Goal: Information Seeking & Learning: Learn about a topic

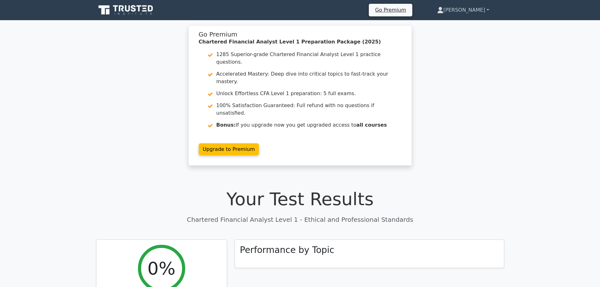
click at [477, 11] on link "[PERSON_NAME]" at bounding box center [463, 10] width 82 height 13
click at [462, 23] on link "Profile" at bounding box center [447, 25] width 50 height 10
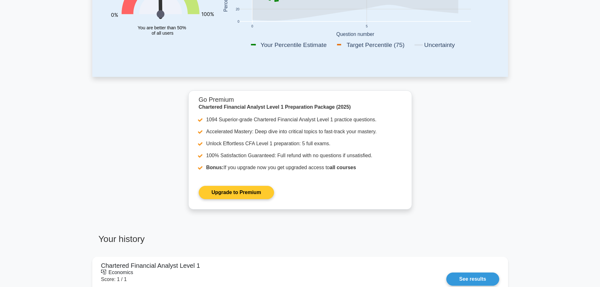
scroll to position [308, 0]
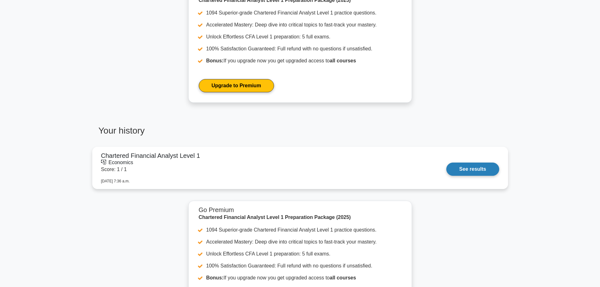
click at [485, 170] on link "See results" at bounding box center [472, 169] width 53 height 13
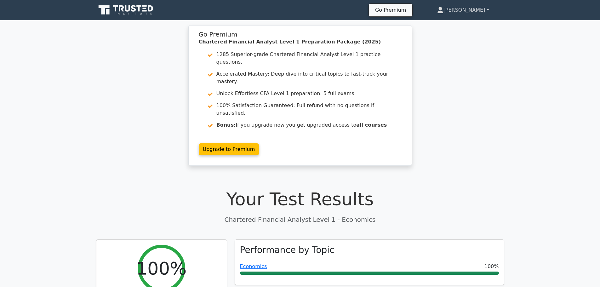
click at [468, 14] on link "[PERSON_NAME]" at bounding box center [463, 10] width 82 height 13
click at [459, 21] on link "Profile" at bounding box center [447, 25] width 50 height 10
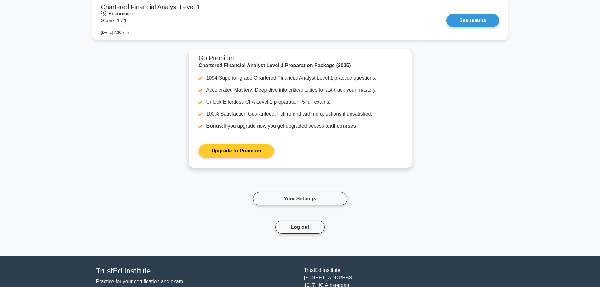
scroll to position [497, 0]
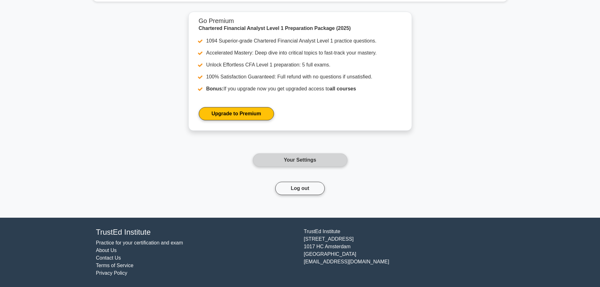
click at [306, 165] on link "Your Settings" at bounding box center [300, 159] width 95 height 13
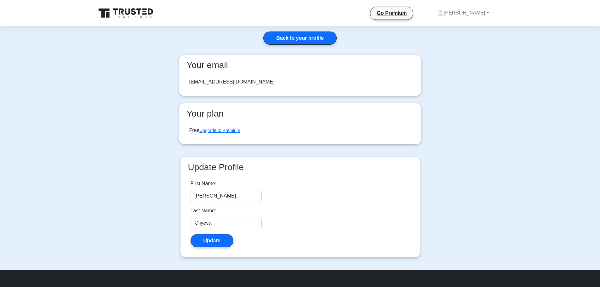
click at [138, 18] on icon at bounding box center [126, 13] width 60 height 12
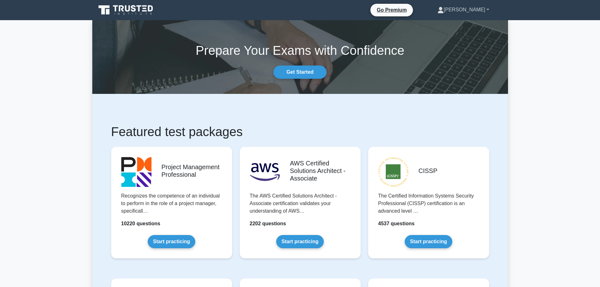
click at [444, 9] on icon at bounding box center [441, 10] width 6 height 6
click at [457, 30] on link "Settings" at bounding box center [448, 35] width 50 height 10
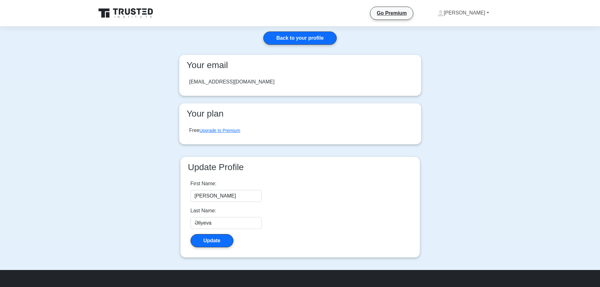
click at [467, 14] on link "[PERSON_NAME]" at bounding box center [463, 13] width 82 height 13
click at [460, 31] on link "Profile" at bounding box center [448, 28] width 50 height 10
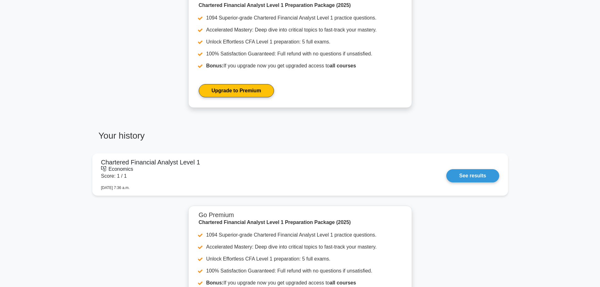
scroll to position [308, 0]
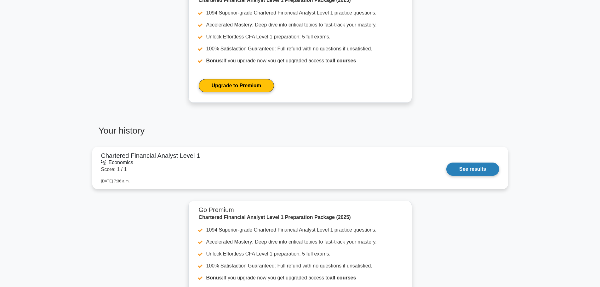
click at [446, 173] on link "See results" at bounding box center [472, 169] width 53 height 13
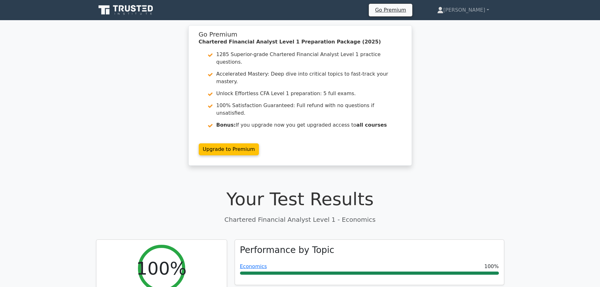
click at [110, 7] on icon at bounding box center [126, 10] width 60 height 12
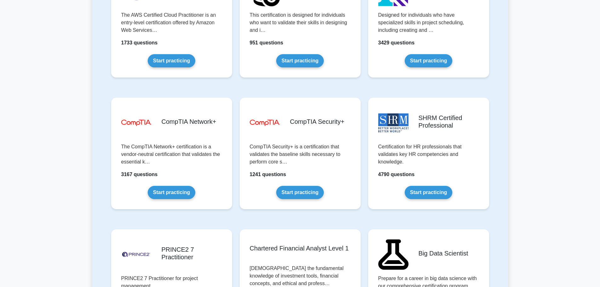
scroll to position [1260, 0]
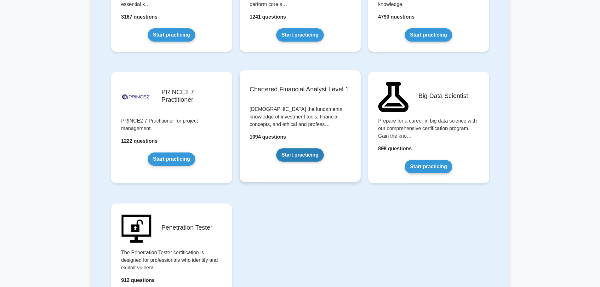
click at [296, 152] on link "Start practicing" at bounding box center [300, 154] width 48 height 13
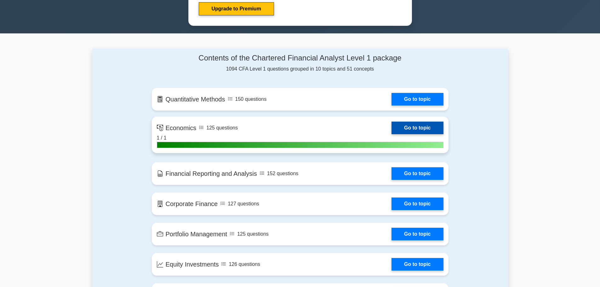
scroll to position [347, 0]
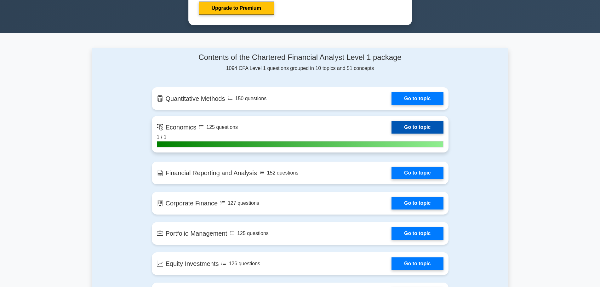
click at [416, 125] on link "Go to topic" at bounding box center [418, 127] width 52 height 13
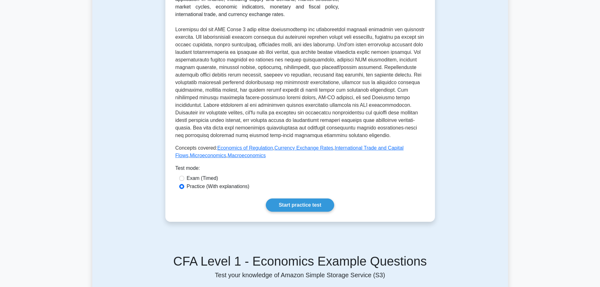
scroll to position [189, 0]
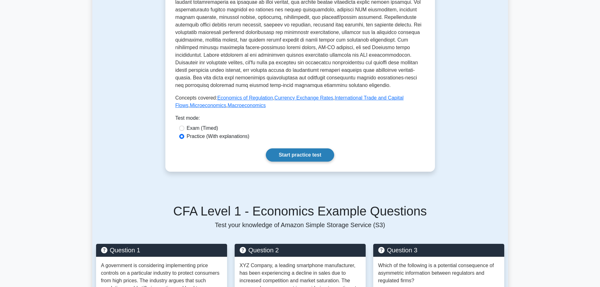
click at [306, 155] on link "Start practice test" at bounding box center [300, 154] width 68 height 13
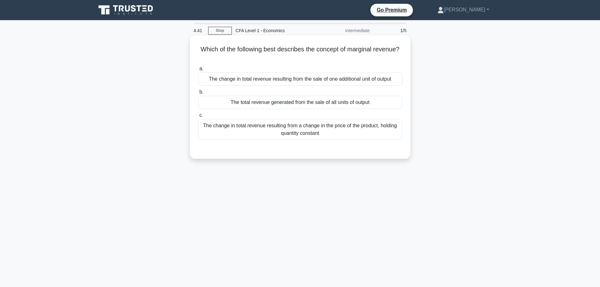
click at [249, 131] on div "The change in total revenue resulting from a change in the price of the product…" at bounding box center [300, 129] width 204 height 21
click at [198, 118] on input "c. The change in total revenue resulting from a change in the price of the prod…" at bounding box center [198, 115] width 0 height 4
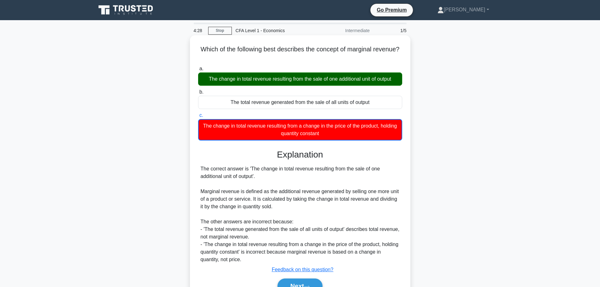
drag, startPoint x: 246, startPoint y: 139, endPoint x: 270, endPoint y: 121, distance: 29.5
click at [270, 121] on div "The change in total revenue resulting from a change in the price of the product…" at bounding box center [300, 129] width 204 height 21
click at [259, 121] on div "The change in total revenue resulting from a change in the price of the product…" at bounding box center [300, 129] width 204 height 21
click at [198, 118] on input "c. The change in total revenue resulting from a change in the price of the prod…" at bounding box center [198, 115] width 0 height 4
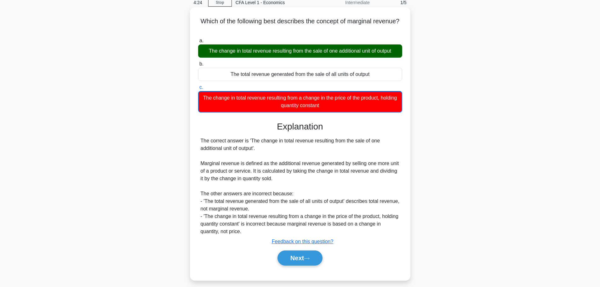
scroll to position [53, 0]
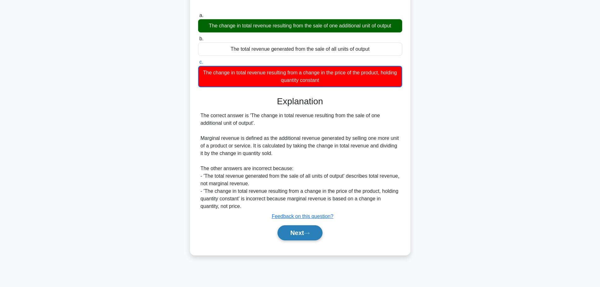
click at [298, 235] on button "Next" at bounding box center [300, 232] width 45 height 15
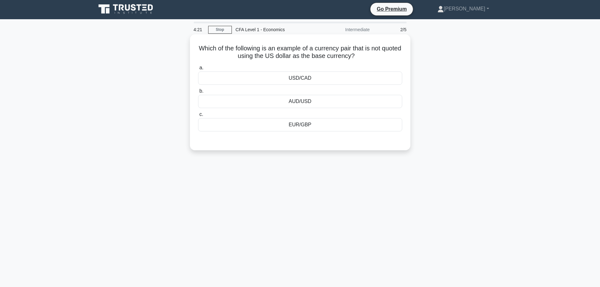
scroll to position [0, 0]
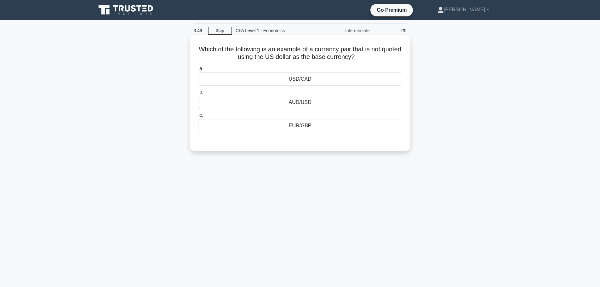
click at [295, 126] on div "EUR/GBP" at bounding box center [300, 125] width 204 height 13
click at [198, 118] on input "c. EUR/GBP" at bounding box center [198, 115] width 0 height 4
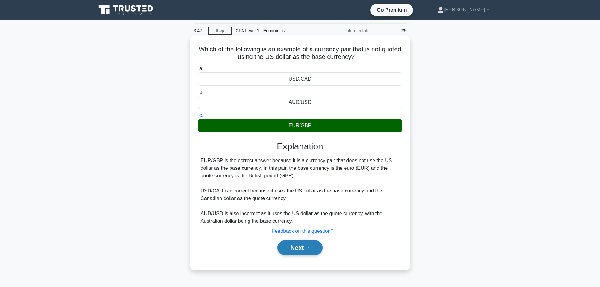
click at [296, 249] on button "Next" at bounding box center [300, 247] width 45 height 15
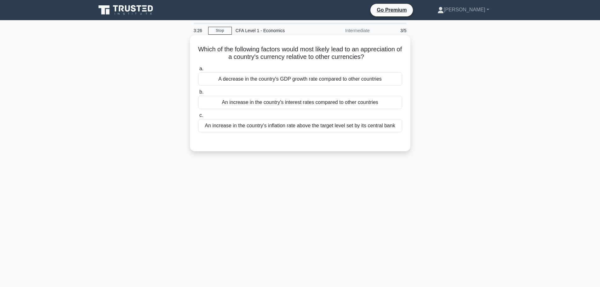
click at [241, 101] on div "An increase in the country's interest rates compared to other countries" at bounding box center [300, 102] width 204 height 13
click at [198, 94] on input "b. An increase in the country's interest rates compared to other countries" at bounding box center [198, 92] width 0 height 4
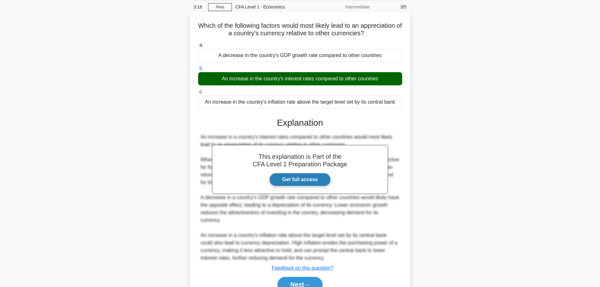
scroll to position [53, 0]
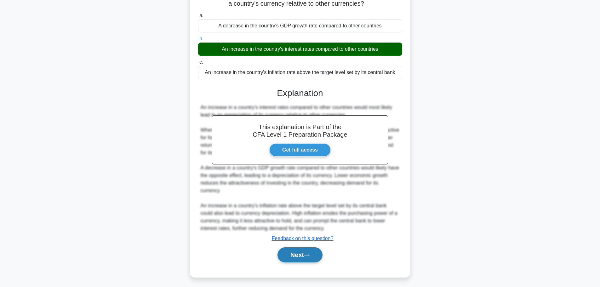
click at [303, 247] on button "Next" at bounding box center [300, 254] width 45 height 15
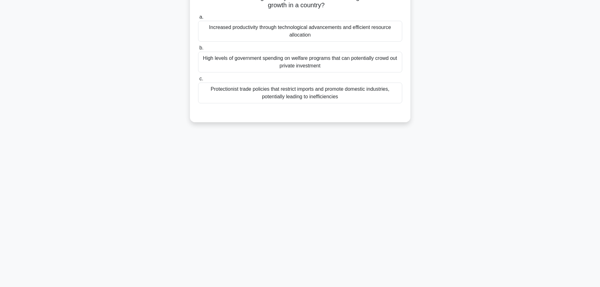
scroll to position [0, 0]
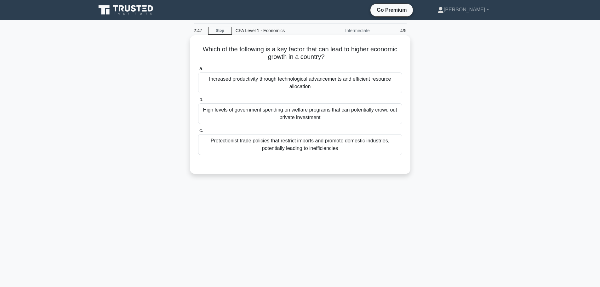
click at [336, 56] on h5 "Which of the following is a key factor that can lead to higher economic growth …" at bounding box center [300, 53] width 205 height 16
click at [289, 81] on div "Increased productivity through technological advancements and efficient resourc…" at bounding box center [300, 82] width 204 height 21
click at [198, 71] on input "a. Increased productivity through technological advancements and efficient reso…" at bounding box center [198, 69] width 0 height 4
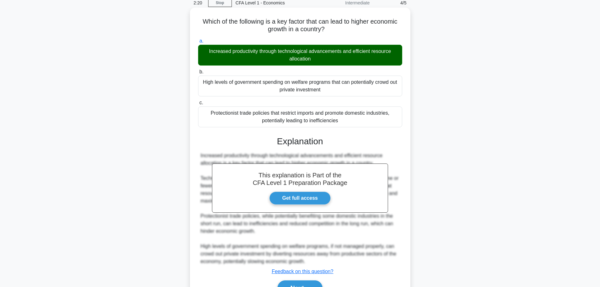
scroll to position [63, 0]
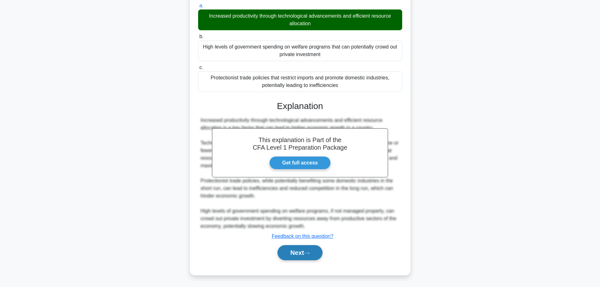
click at [308, 258] on button "Next" at bounding box center [300, 252] width 45 height 15
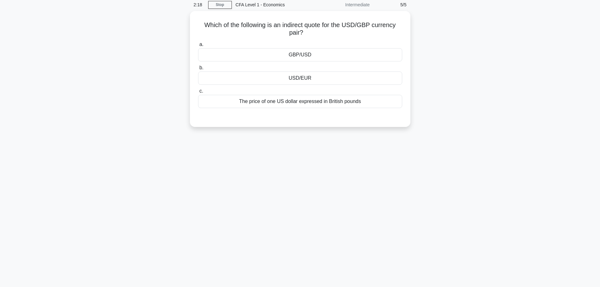
scroll to position [0, 0]
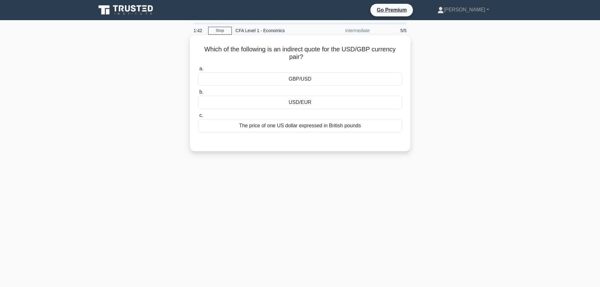
click at [297, 104] on div "USD/EUR" at bounding box center [300, 102] width 204 height 13
click at [198, 94] on input "b. USD/EUR" at bounding box center [198, 92] width 0 height 4
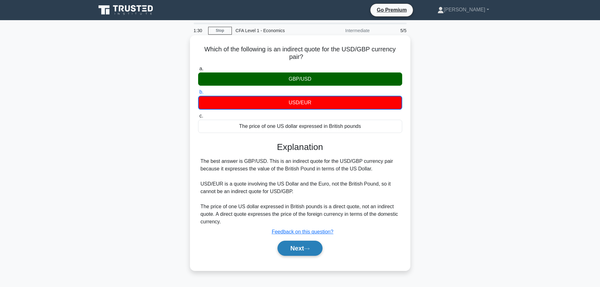
click at [306, 250] on button "Next" at bounding box center [300, 248] width 45 height 15
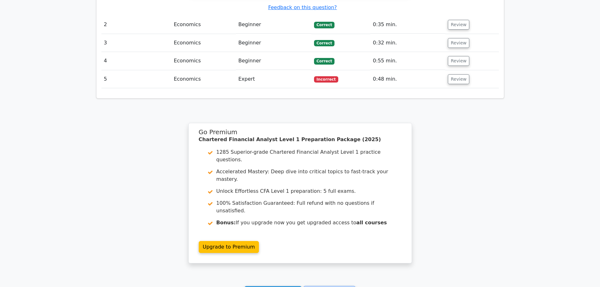
scroll to position [787, 0]
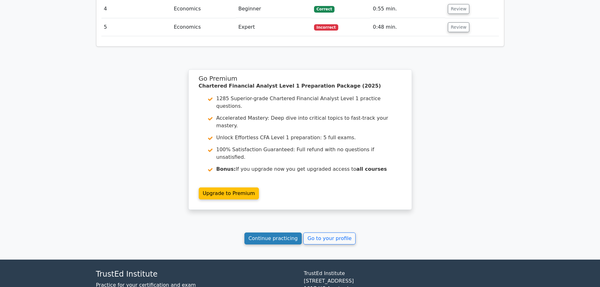
click at [291, 233] on link "Continue practicing" at bounding box center [273, 239] width 58 height 12
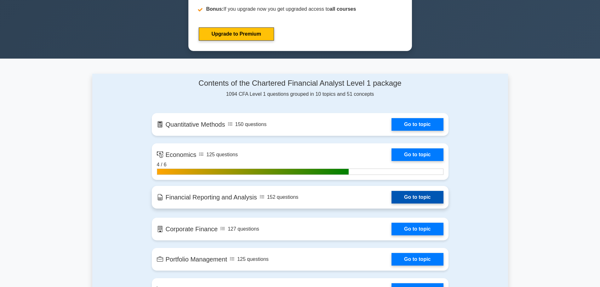
scroll to position [378, 0]
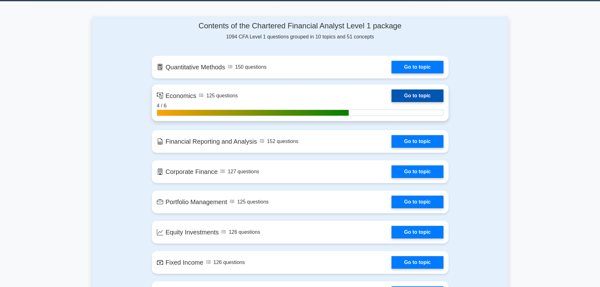
click at [405, 91] on link "Go to topic" at bounding box center [418, 95] width 52 height 13
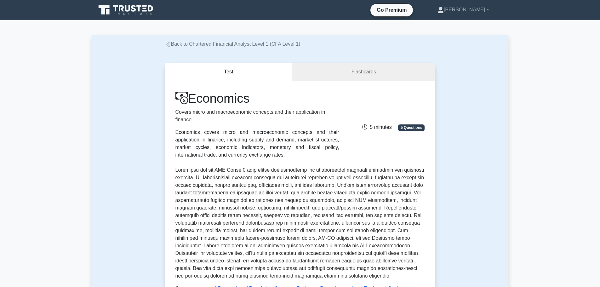
click at [192, 42] on link "Back to Chartered Financial Analyst Level 1 (CFA Level 1)" at bounding box center [232, 43] width 135 height 5
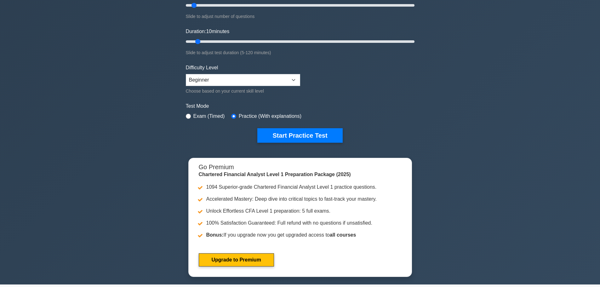
scroll to position [95, 0]
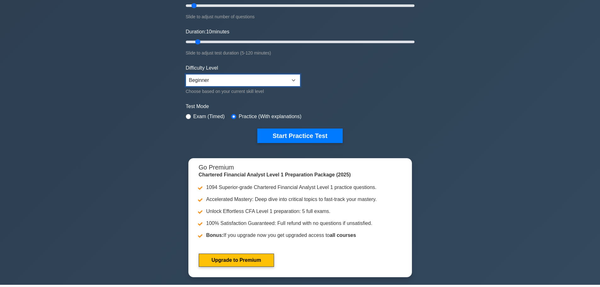
click at [219, 80] on select "Beginner Intermediate Expert" at bounding box center [243, 80] width 114 height 12
select select "expert"
click at [186, 74] on select "Beginner Intermediate Expert" at bounding box center [243, 80] width 114 height 12
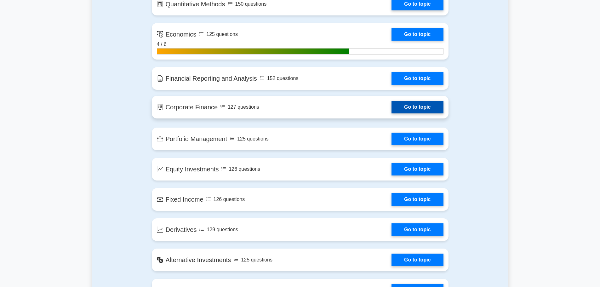
scroll to position [378, 0]
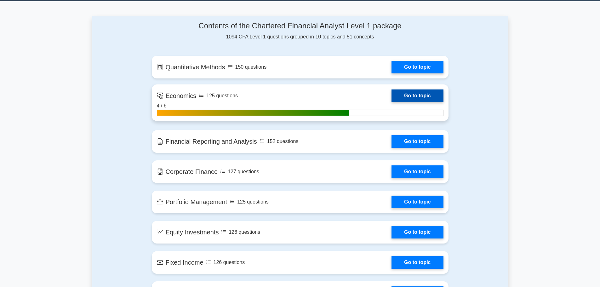
click at [417, 93] on link "Go to topic" at bounding box center [418, 95] width 52 height 13
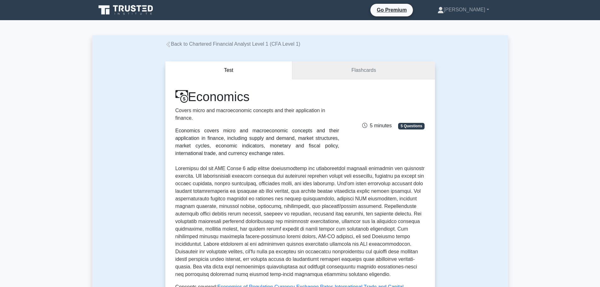
click at [357, 66] on link "Flashcards" at bounding box center [363, 70] width 142 height 18
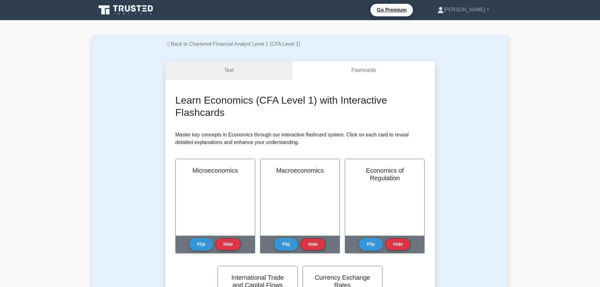
click at [267, 70] on link "Test" at bounding box center [228, 70] width 127 height 18
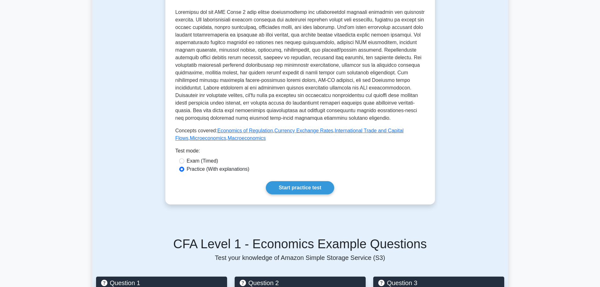
scroll to position [158, 0]
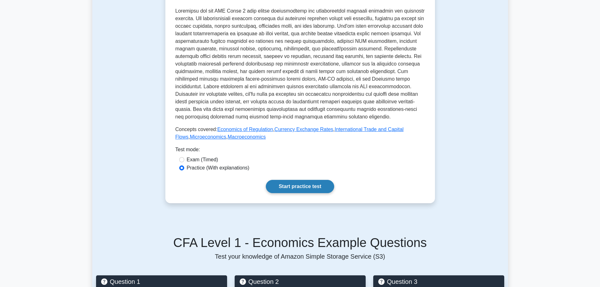
click at [309, 188] on link "Start practice test" at bounding box center [300, 186] width 68 height 13
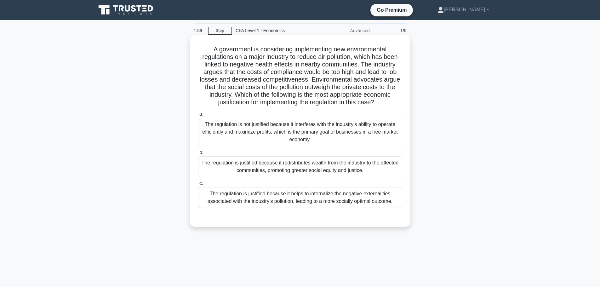
click at [228, 169] on div "The regulation is justified because it redistributes wealth from the industry t…" at bounding box center [300, 166] width 204 height 21
click at [198, 155] on input "b. The regulation is justified because it redistributes wealth from the industr…" at bounding box center [198, 153] width 0 height 4
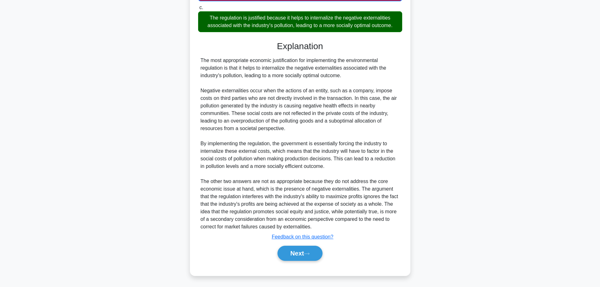
scroll to position [177, 0]
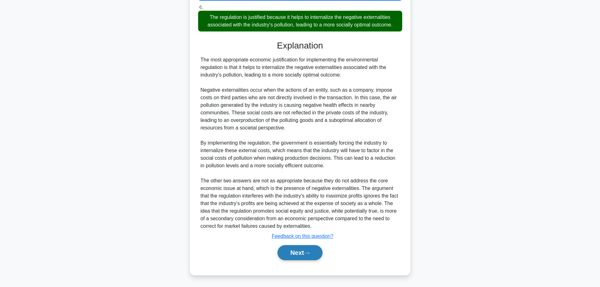
click at [306, 250] on button "Next" at bounding box center [300, 252] width 45 height 15
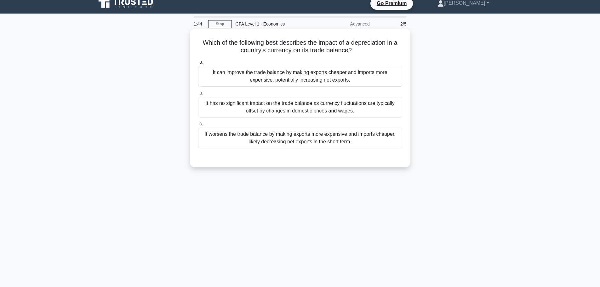
scroll to position [0, 0]
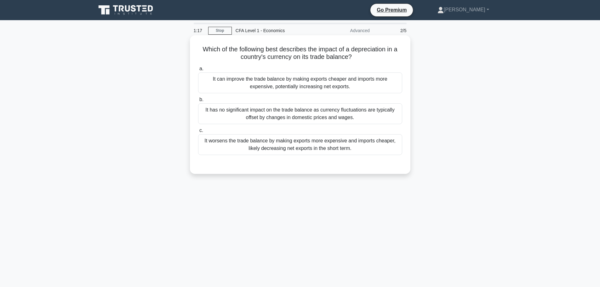
click at [302, 89] on div "It can improve the trade balance by making exports cheaper and imports more exp…" at bounding box center [300, 82] width 204 height 21
click at [198, 71] on input "a. It can improve the trade balance by making exports cheaper and imports more …" at bounding box center [198, 69] width 0 height 4
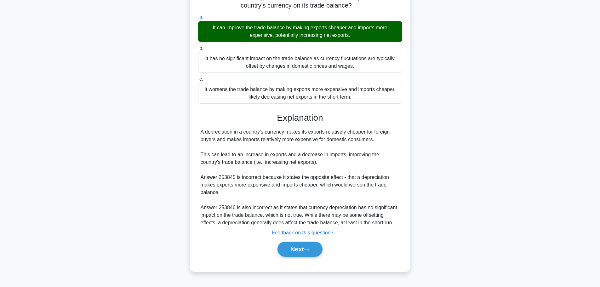
scroll to position [53, 0]
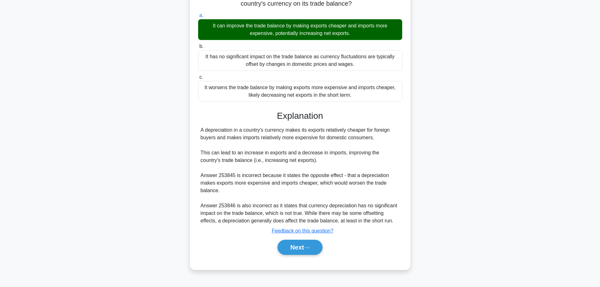
click at [305, 238] on div "Next" at bounding box center [300, 247] width 204 height 20
click at [305, 244] on button "Next" at bounding box center [300, 247] width 45 height 15
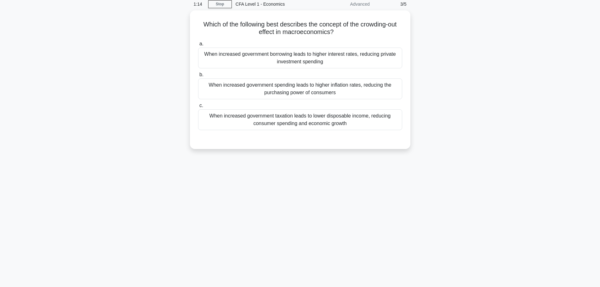
scroll to position [0, 0]
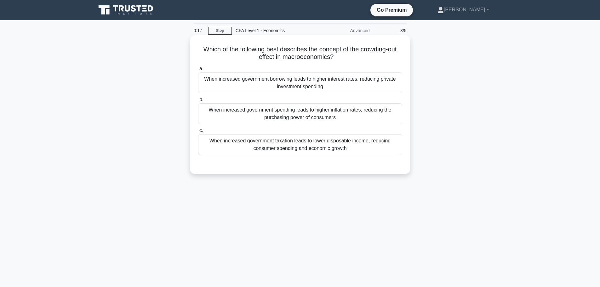
click at [321, 150] on div "When increased government taxation leads to lower disposable income, reducing c…" at bounding box center [300, 144] width 204 height 21
click at [198, 133] on input "c. When increased government taxation leads to lower disposable income, reducin…" at bounding box center [198, 131] width 0 height 4
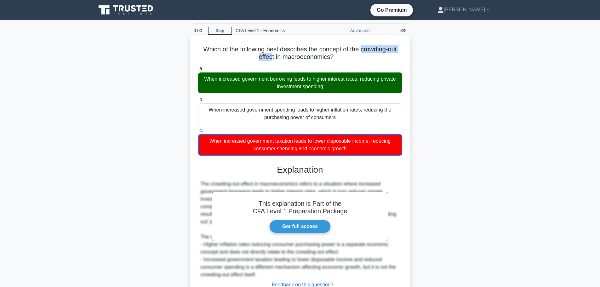
drag, startPoint x: 363, startPoint y: 49, endPoint x: 271, endPoint y: 58, distance: 92.2
click at [271, 58] on h5 "Which of the following best describes the concept of the crowding-out effect in…" at bounding box center [300, 53] width 205 height 16
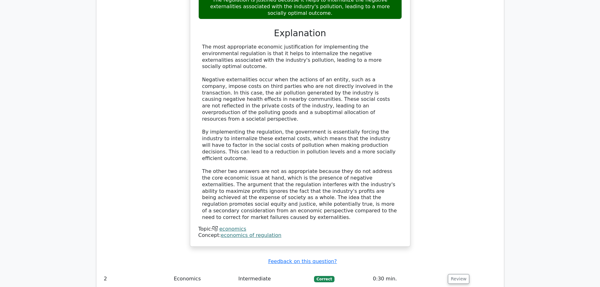
scroll to position [769, 0]
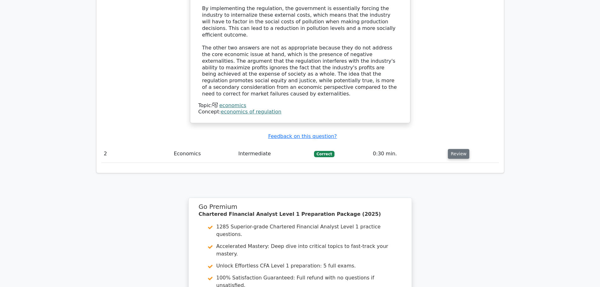
click at [456, 149] on button "Review" at bounding box center [458, 154] width 21 height 10
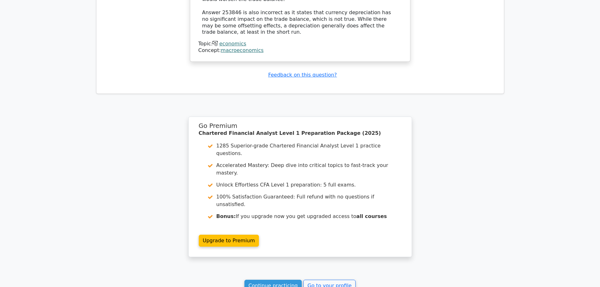
scroll to position [1131, 0]
click at [279, 279] on link "Continue practicing" at bounding box center [273, 285] width 58 height 12
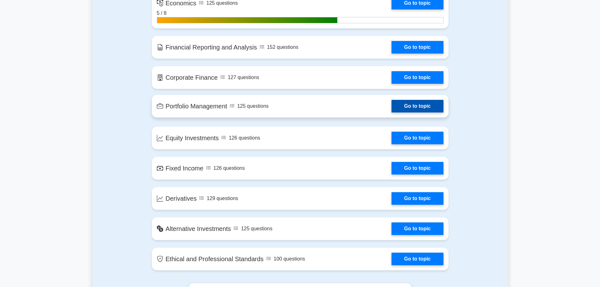
scroll to position [410, 0]
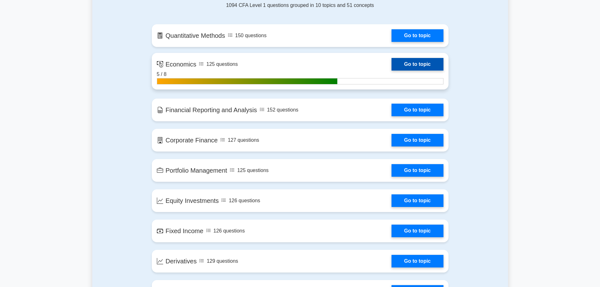
click at [414, 62] on link "Go to topic" at bounding box center [418, 64] width 52 height 13
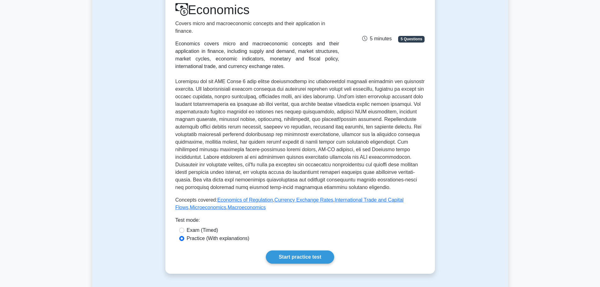
scroll to position [189, 0]
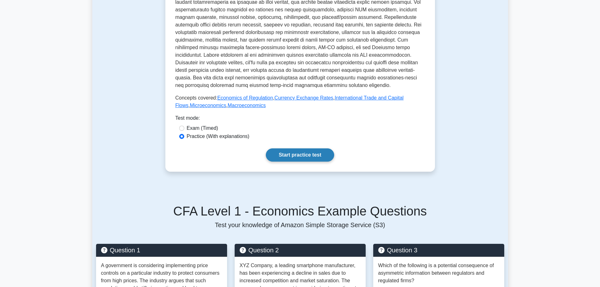
click at [311, 150] on link "Start practice test" at bounding box center [300, 154] width 68 height 13
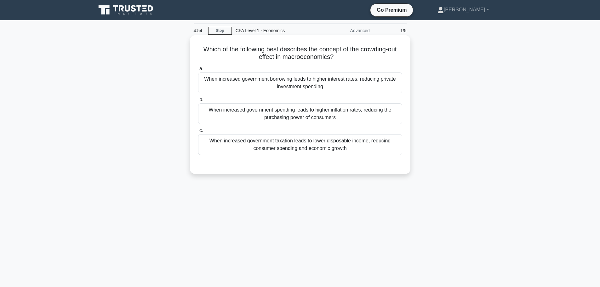
click at [374, 84] on div "When increased government borrowing leads to higher interest rates, reducing pr…" at bounding box center [300, 82] width 204 height 21
click at [198, 71] on input "a. When increased government borrowing leads to higher interest rates, reducing…" at bounding box center [198, 69] width 0 height 4
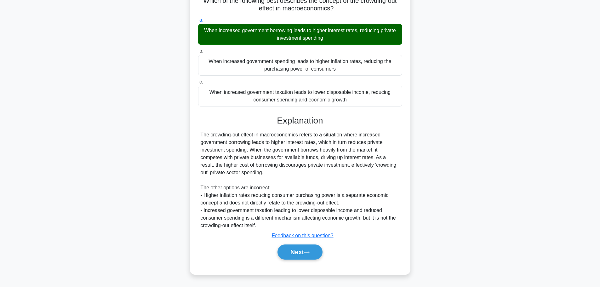
scroll to position [53, 0]
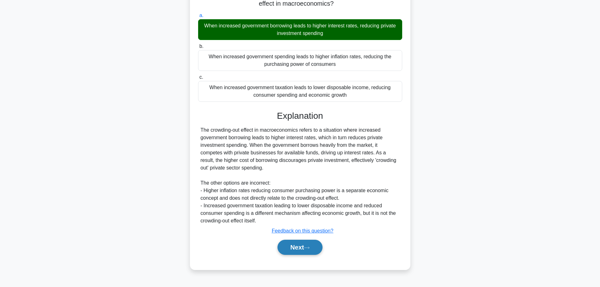
click at [284, 244] on button "Next" at bounding box center [300, 247] width 45 height 15
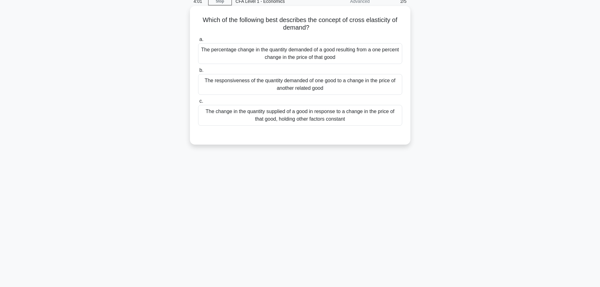
scroll to position [0, 0]
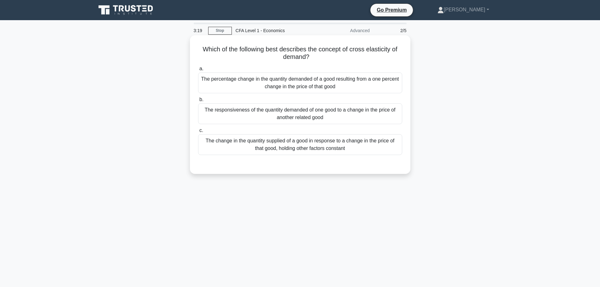
click at [308, 101] on label "b. The responsiveness of the quantity demanded of one good to a change in the p…" at bounding box center [300, 110] width 204 height 28
click at [198, 101] on input "b. The responsiveness of the quantity demanded of one good to a change in the p…" at bounding box center [198, 100] width 0 height 4
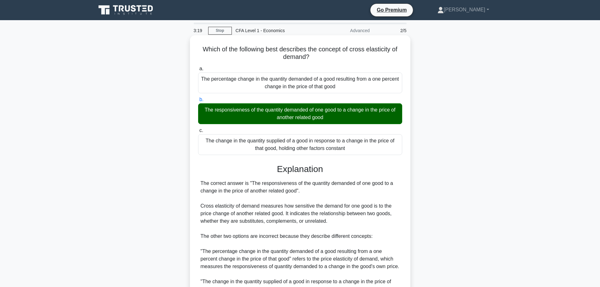
click at [309, 111] on div "The responsiveness of the quantity demanded of one good to a change in the pric…" at bounding box center [300, 113] width 204 height 21
click at [198, 102] on input "b. The responsiveness of the quantity demanded of one good to a change in the p…" at bounding box center [198, 100] width 0 height 4
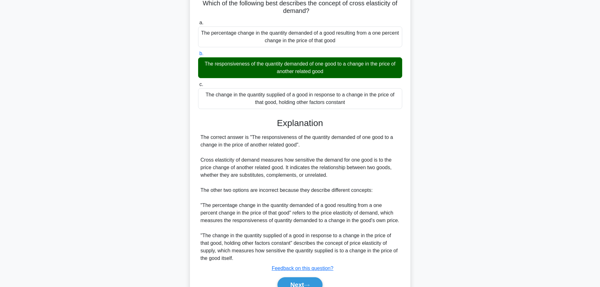
scroll to position [78, 0]
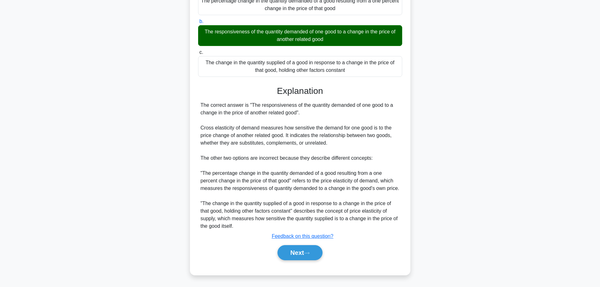
click at [303, 262] on div "Next" at bounding box center [300, 253] width 204 height 20
click at [304, 252] on button "Next" at bounding box center [300, 252] width 45 height 15
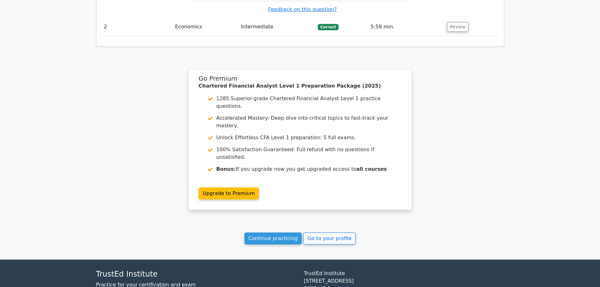
scroll to position [526, 0]
